Goal: Task Accomplishment & Management: Manage account settings

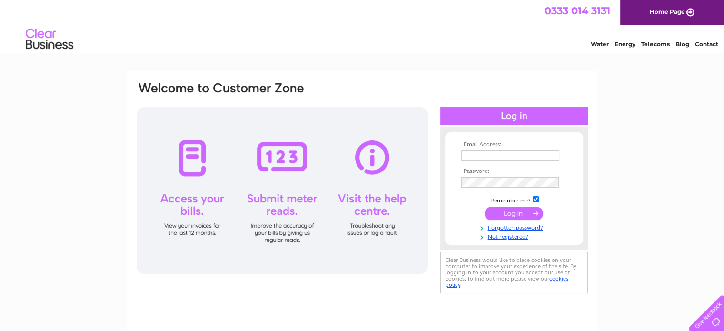
click at [480, 153] on input "text" at bounding box center [510, 155] width 98 height 10
type input "admin@hopebingham.co.uk"
click at [502, 219] on input "submit" at bounding box center [513, 213] width 59 height 13
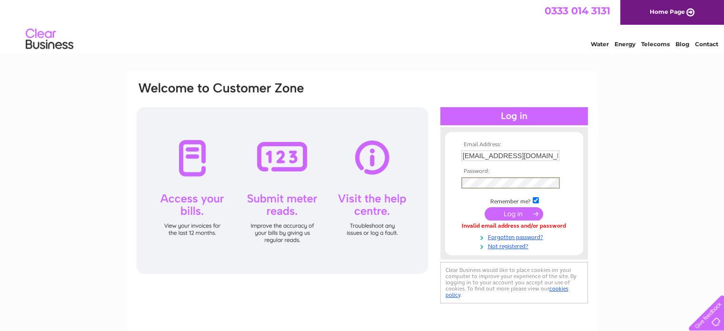
click at [508, 219] on input "submit" at bounding box center [513, 213] width 59 height 13
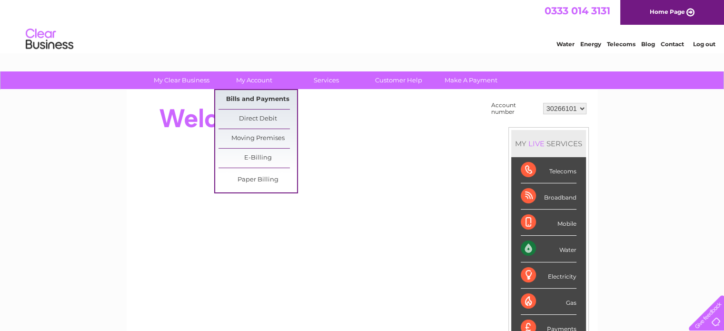
click at [252, 101] on link "Bills and Payments" at bounding box center [257, 99] width 78 height 19
click at [277, 99] on link "Bills and Payments" at bounding box center [257, 99] width 78 height 19
click at [269, 99] on link "Bills and Payments" at bounding box center [257, 99] width 78 height 19
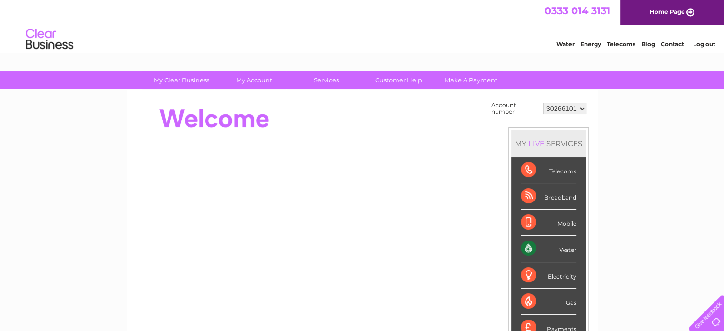
click at [719, 34] on div "Water Energy Telecoms Blog Contact Log out" at bounding box center [630, 40] width 186 height 20
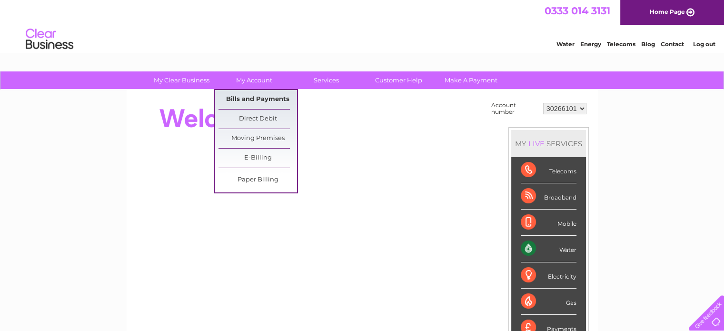
click at [247, 94] on link "Bills and Payments" at bounding box center [257, 99] width 78 height 19
click at [249, 101] on link "Bills and Payments" at bounding box center [257, 99] width 78 height 19
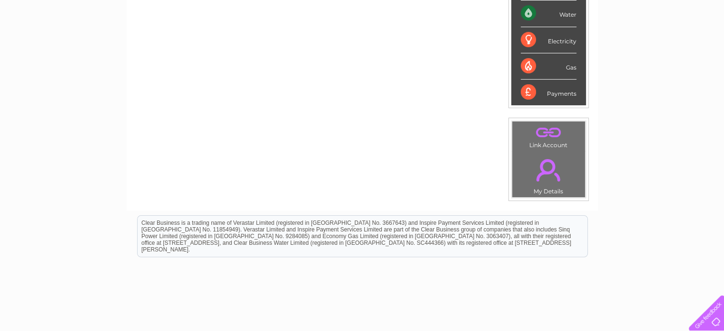
scroll to position [248, 0]
